Goal: Task Accomplishment & Management: Use online tool/utility

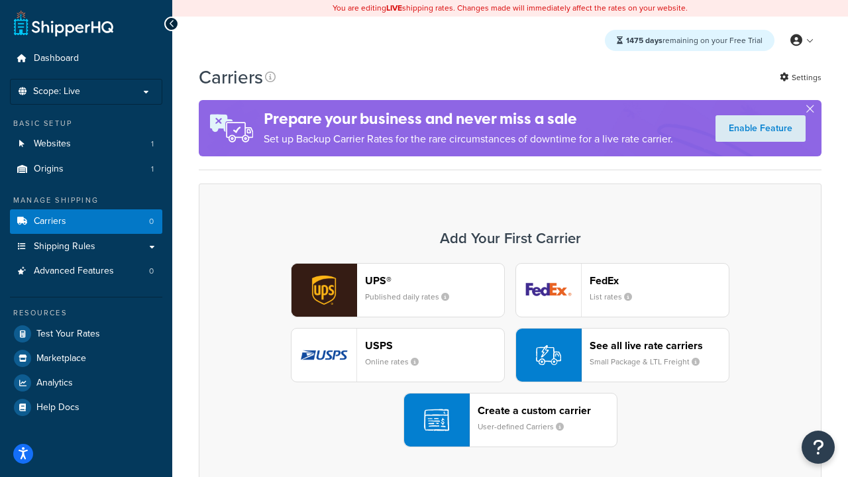
click at [510, 355] on div "UPS® Published daily rates FedEx List rates USPS Online rates See all live rate…" at bounding box center [510, 355] width 595 height 184
click at [659, 280] on header "FedEx" at bounding box center [658, 280] width 139 height 13
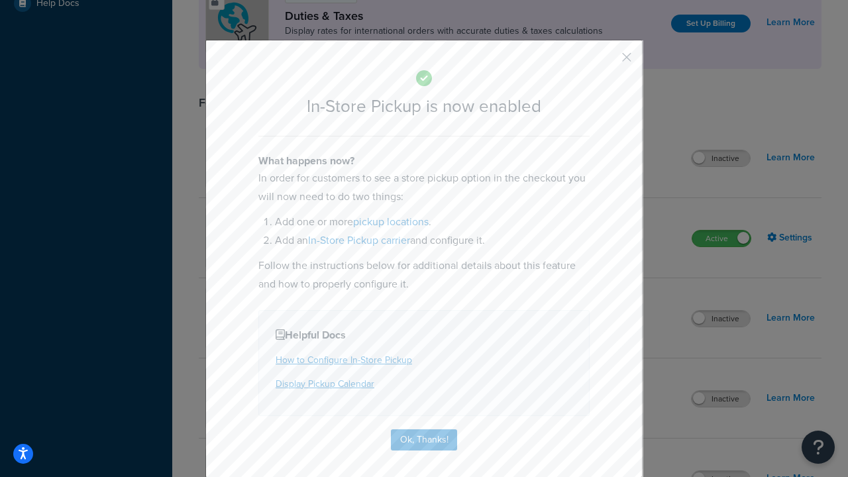
click at [607, 62] on button "button" at bounding box center [606, 61] width 3 height 3
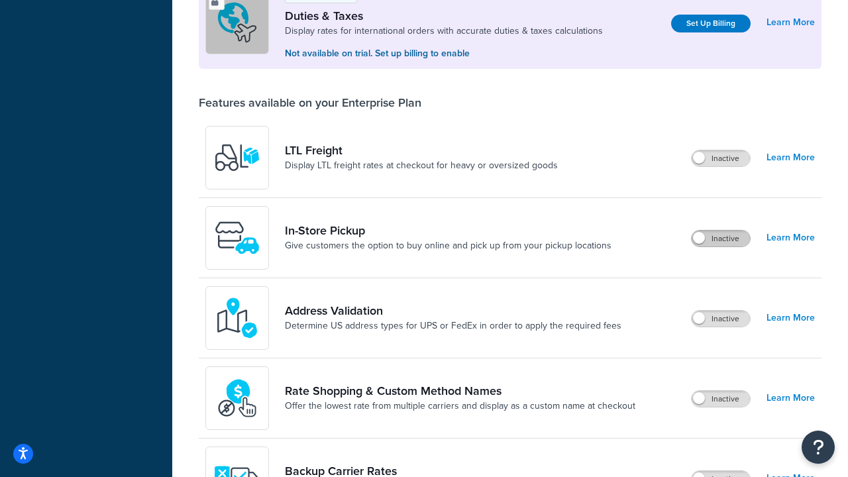
scroll to position [404, 0]
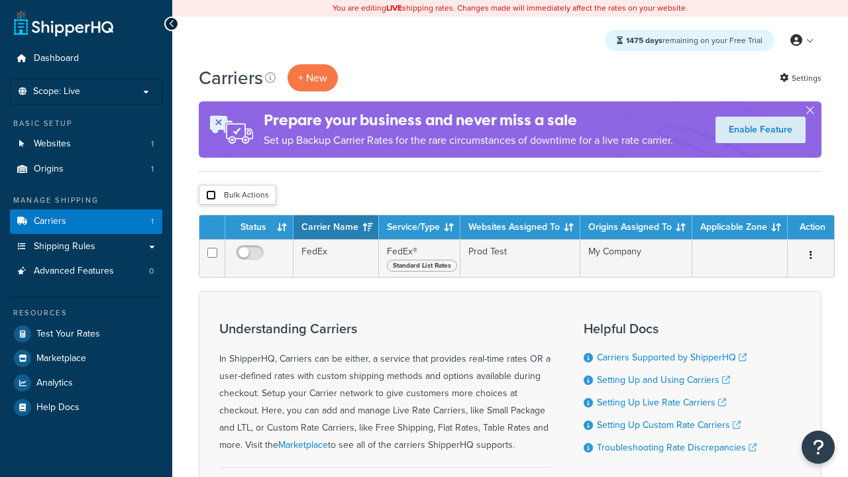
click at [211, 195] on input "checkbox" at bounding box center [211, 195] width 10 height 10
checkbox input "true"
click at [0, 0] on button "Delete" at bounding box center [0, 0] width 0 height 0
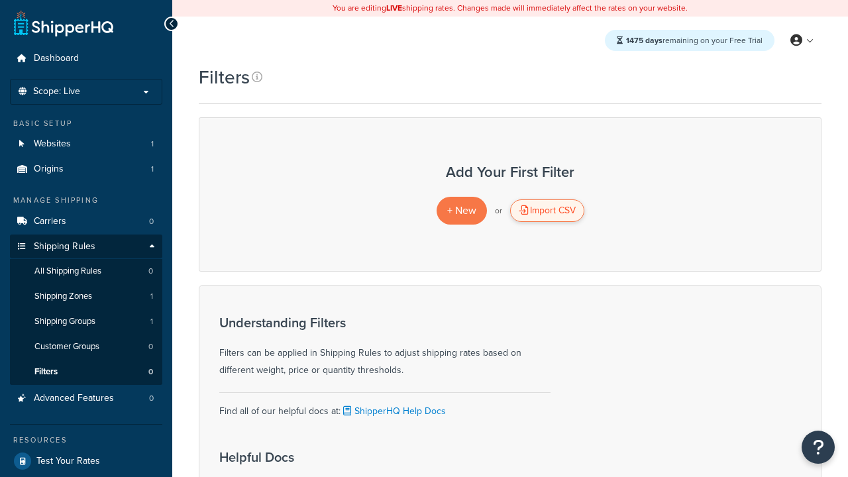
click at [546, 211] on div "Import CSV" at bounding box center [547, 210] width 74 height 23
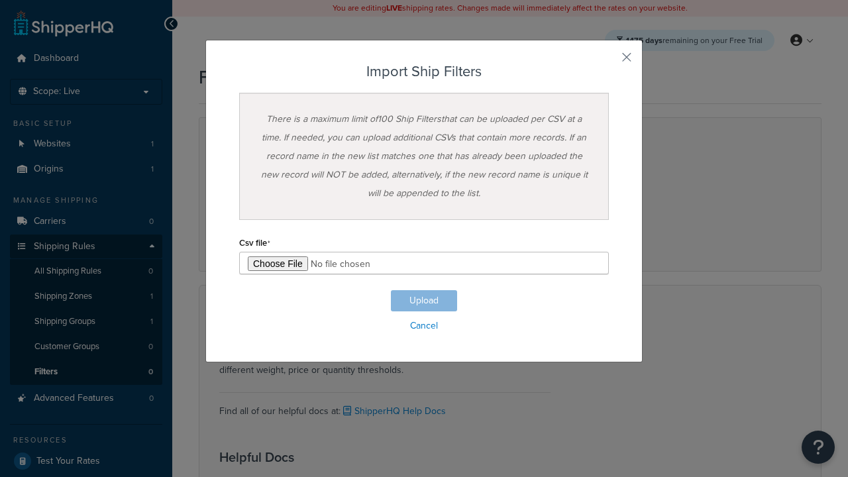
type input "C:\fakepath\importShipFiltersSuccess.csv"
click at [424, 301] on button "Upload" at bounding box center [424, 300] width 66 height 21
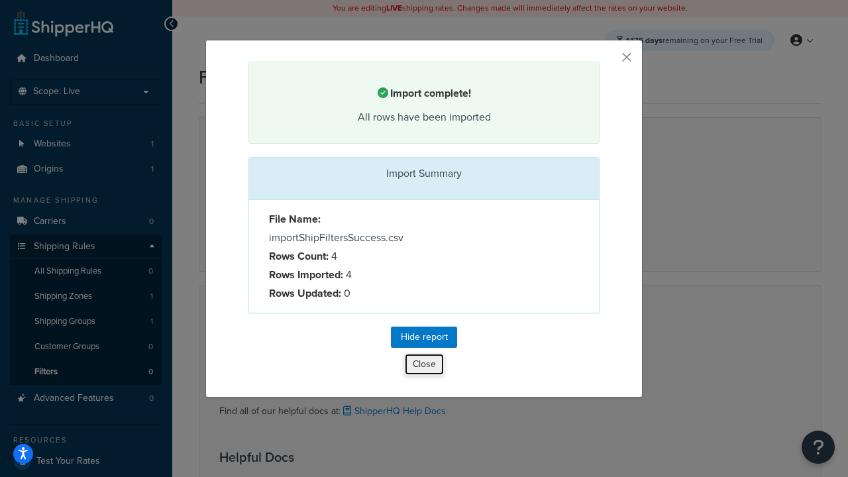
click at [424, 364] on button "Close" at bounding box center [424, 364] width 40 height 23
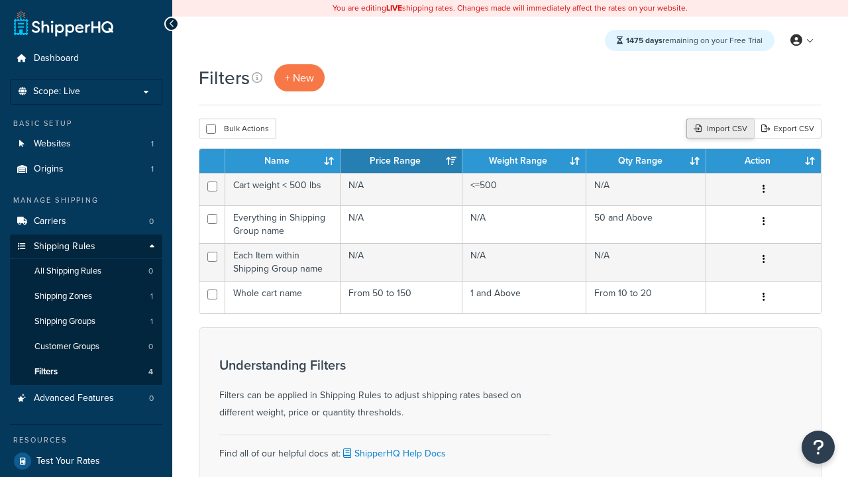
click at [718, 128] on div "Import CSV" at bounding box center [720, 129] width 68 height 20
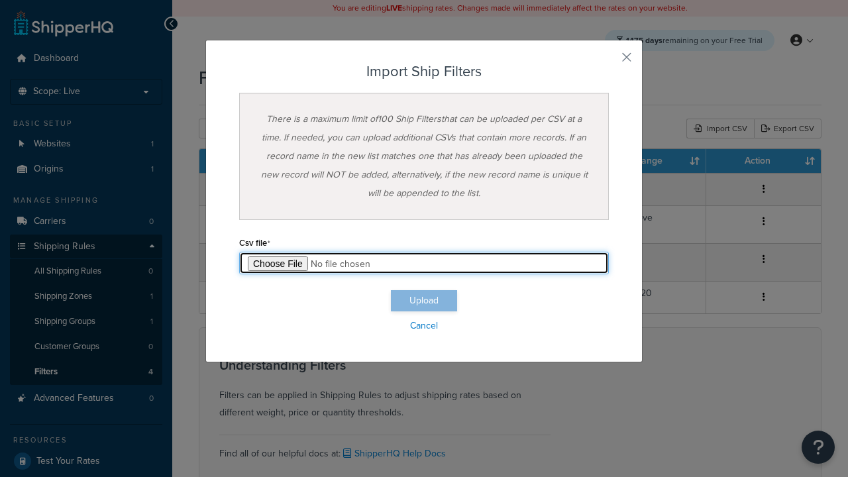
click at [424, 263] on input "file" at bounding box center [424, 263] width 370 height 23
type input "C:\fakepath\importShipFiltersFailure.csv"
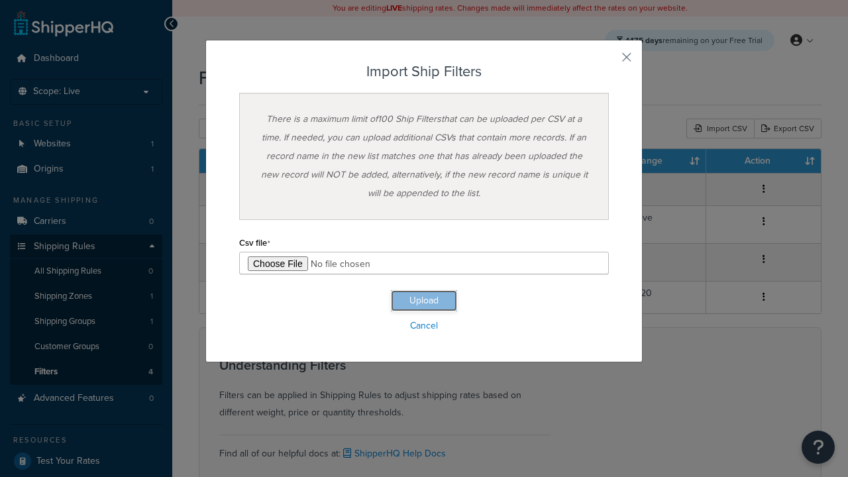
click at [424, 301] on button "Upload" at bounding box center [424, 300] width 66 height 21
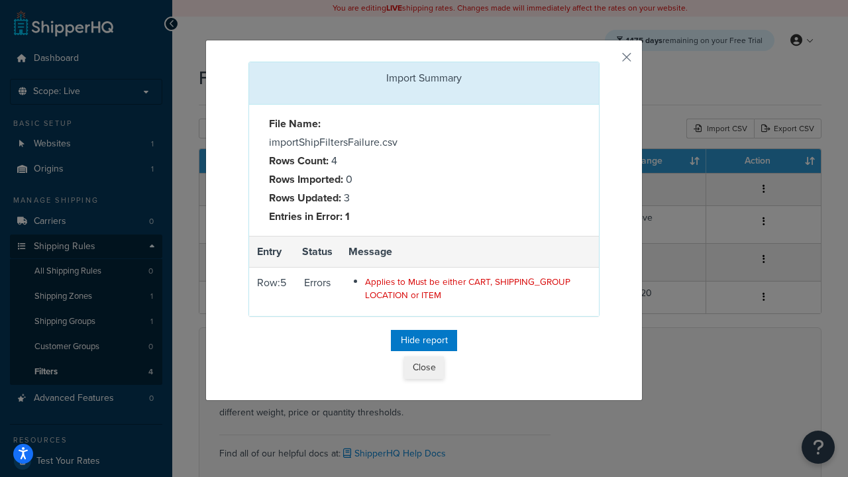
click at [424, 368] on button "Close" at bounding box center [424, 367] width 40 height 23
